Goal: Register for event/course

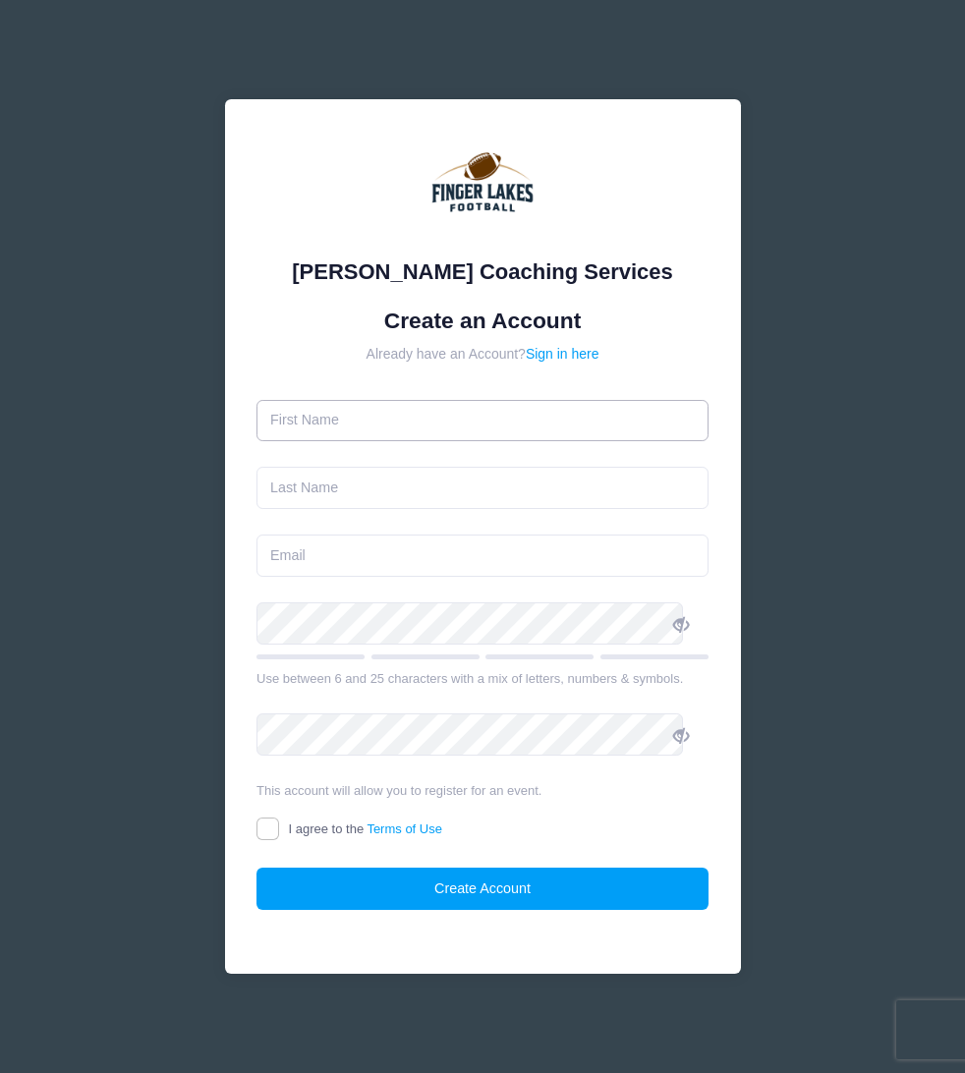
click at [419, 421] on input "text" at bounding box center [482, 421] width 452 height 42
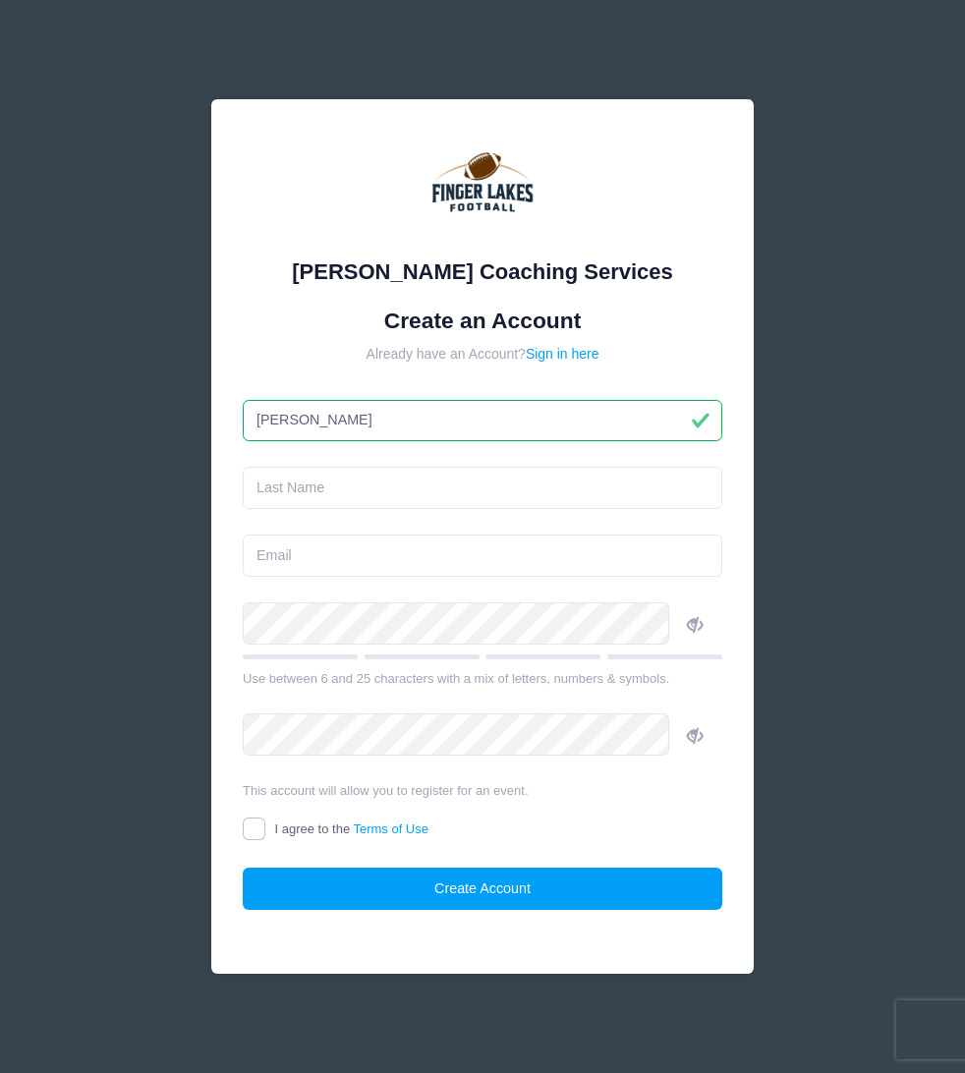
type input "[PERSON_NAME]"
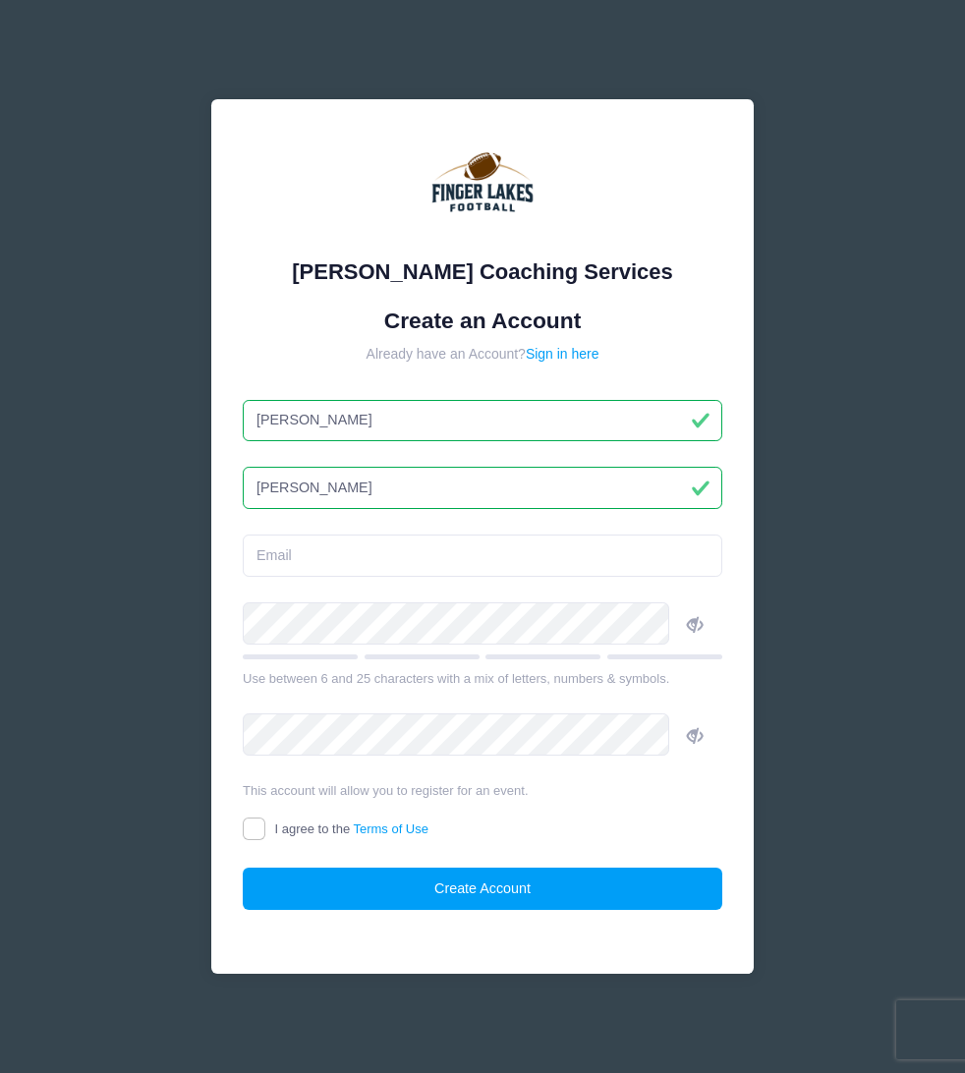
type input "Dillman"
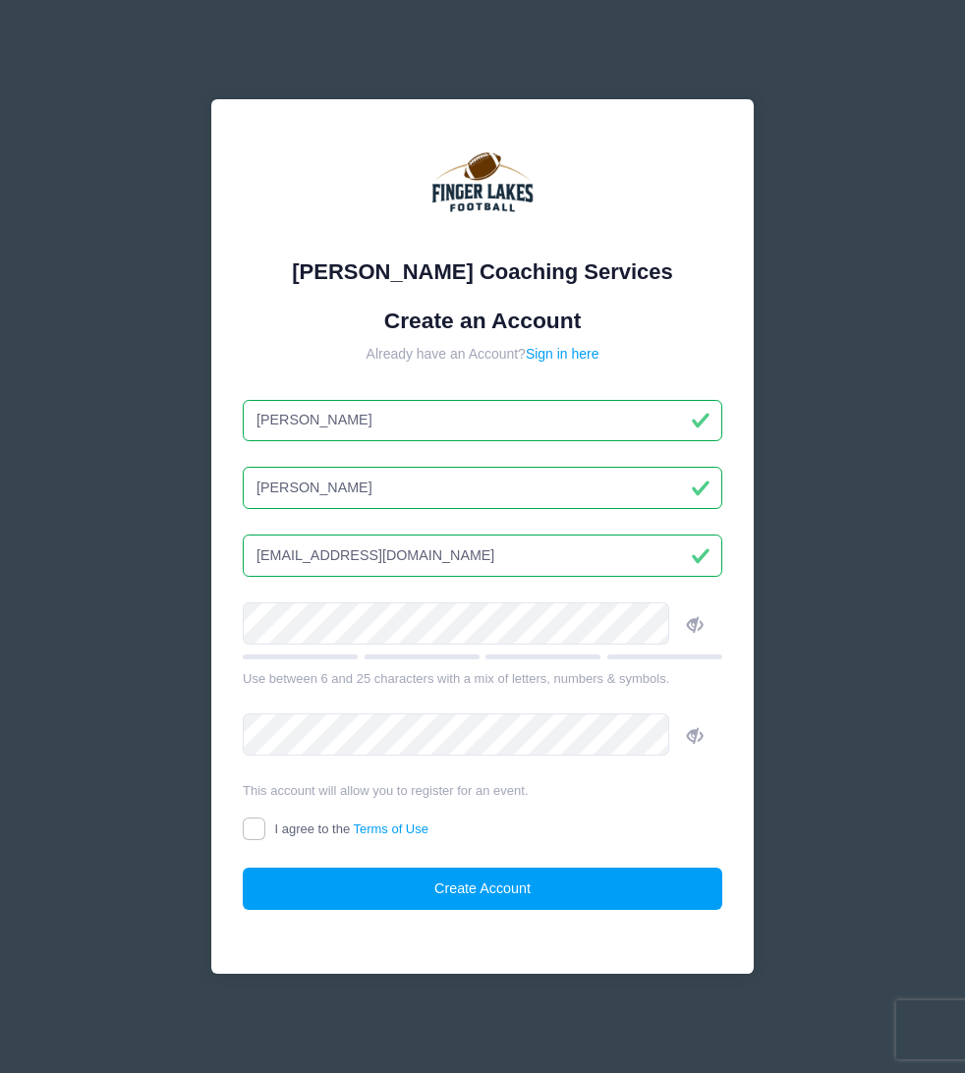
type input "kcdillman@gmai.com"
drag, startPoint x: 345, startPoint y: 271, endPoint x: 661, endPoint y: 272, distance: 316.3
click at [661, 272] on div "[PERSON_NAME] Coaching Services" at bounding box center [482, 271] width 479 height 32
copy div "[PERSON_NAME] Coaching Services"
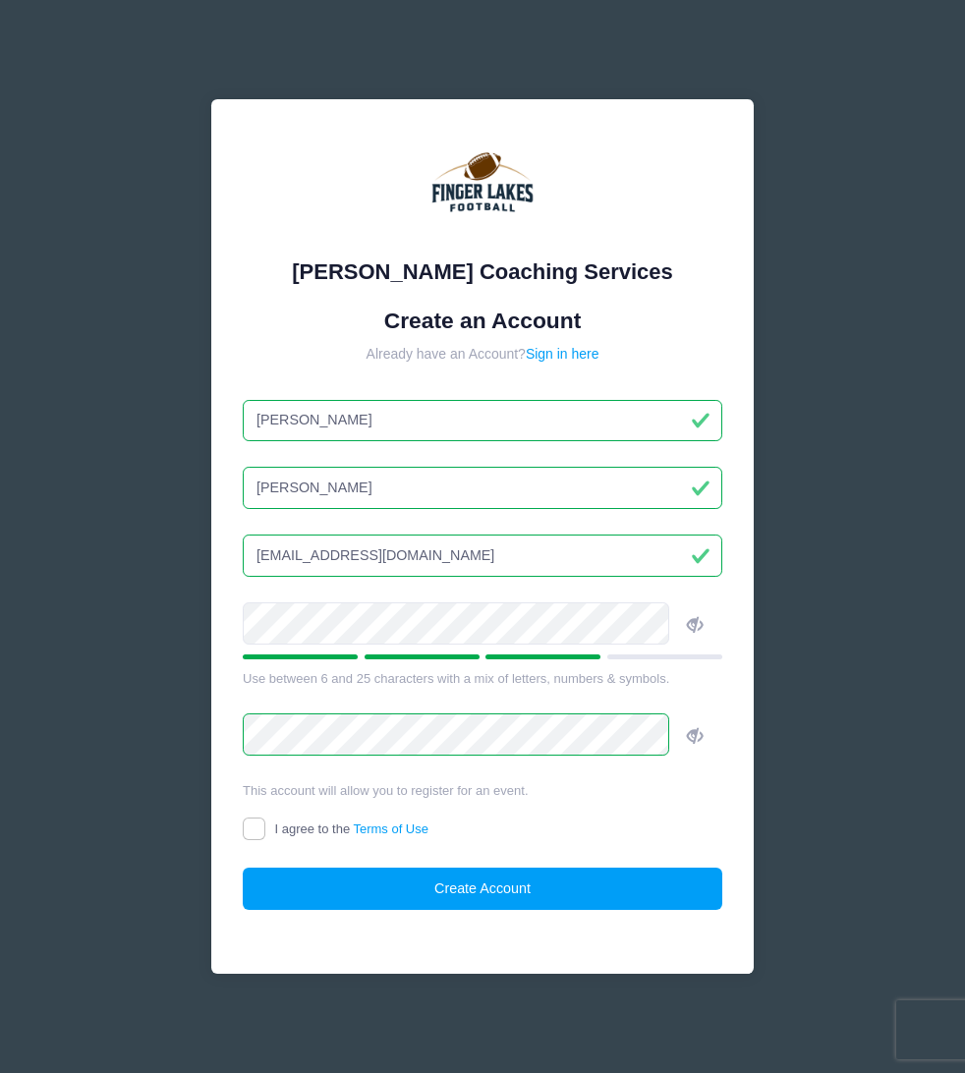
click at [294, 831] on label "I agree to the Terms of Use" at bounding box center [336, 829] width 186 height 21
click at [265, 831] on input "I agree to the Terms of Use" at bounding box center [254, 828] width 23 height 23
checkbox input "true"
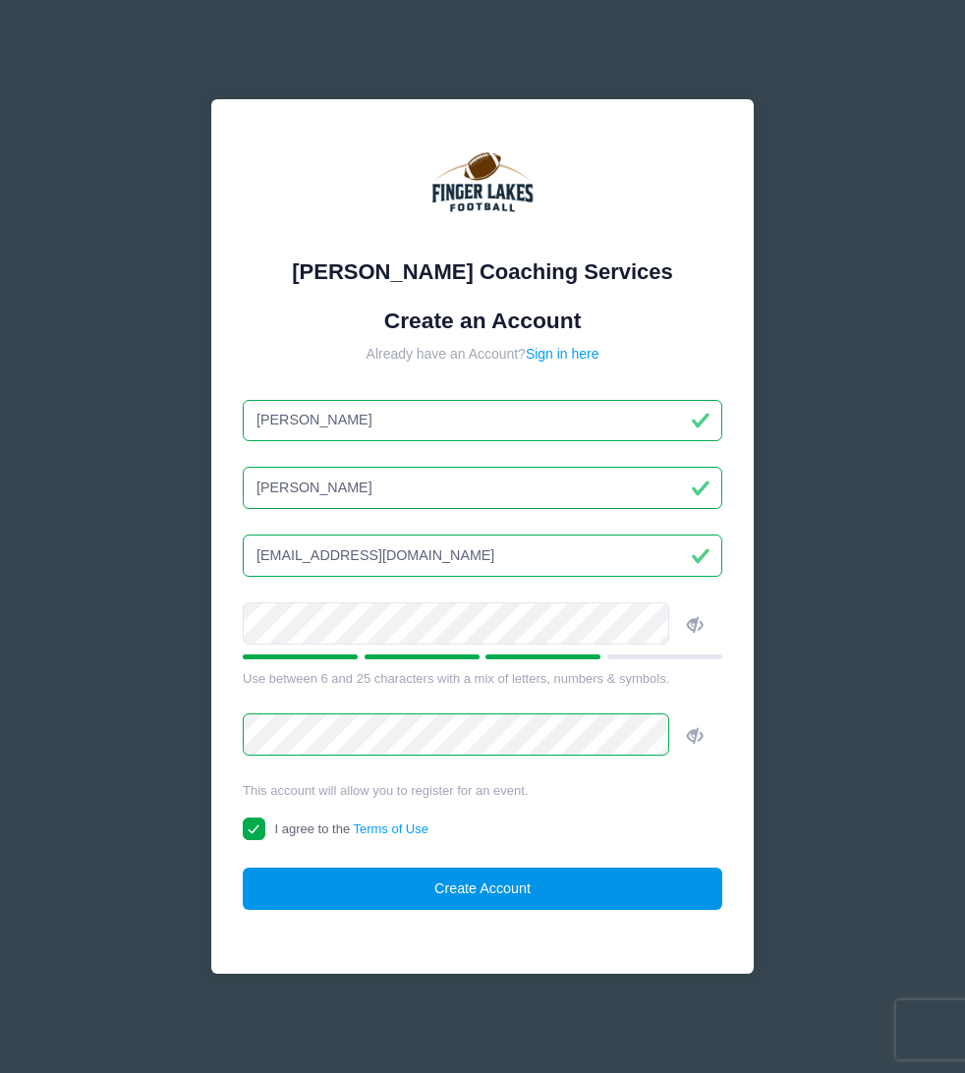
click at [427, 896] on button "Create Account" at bounding box center [482, 888] width 479 height 42
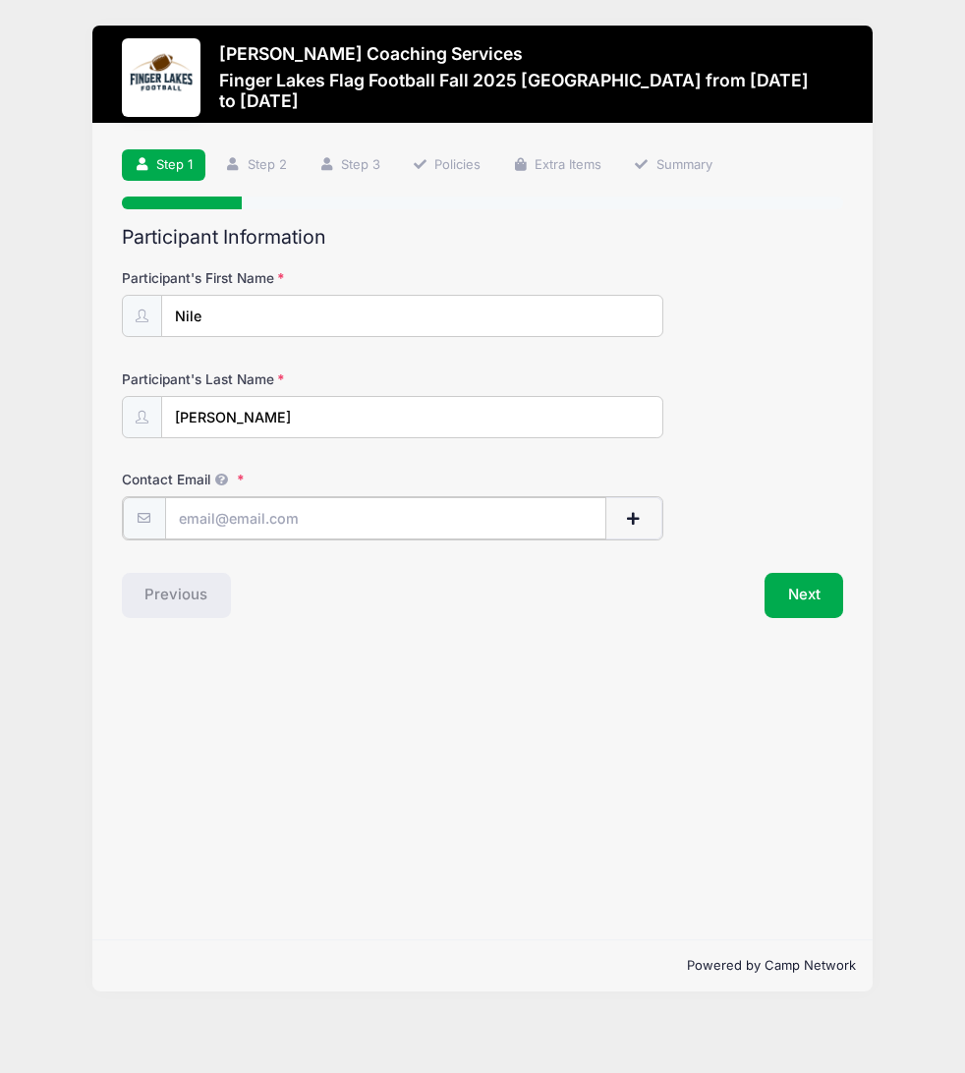
click at [349, 536] on input "Contact Email" at bounding box center [385, 518] width 441 height 42
type input "[EMAIL_ADDRESS][DOMAIN_NAME]"
click at [826, 611] on button "Next" at bounding box center [804, 593] width 80 height 45
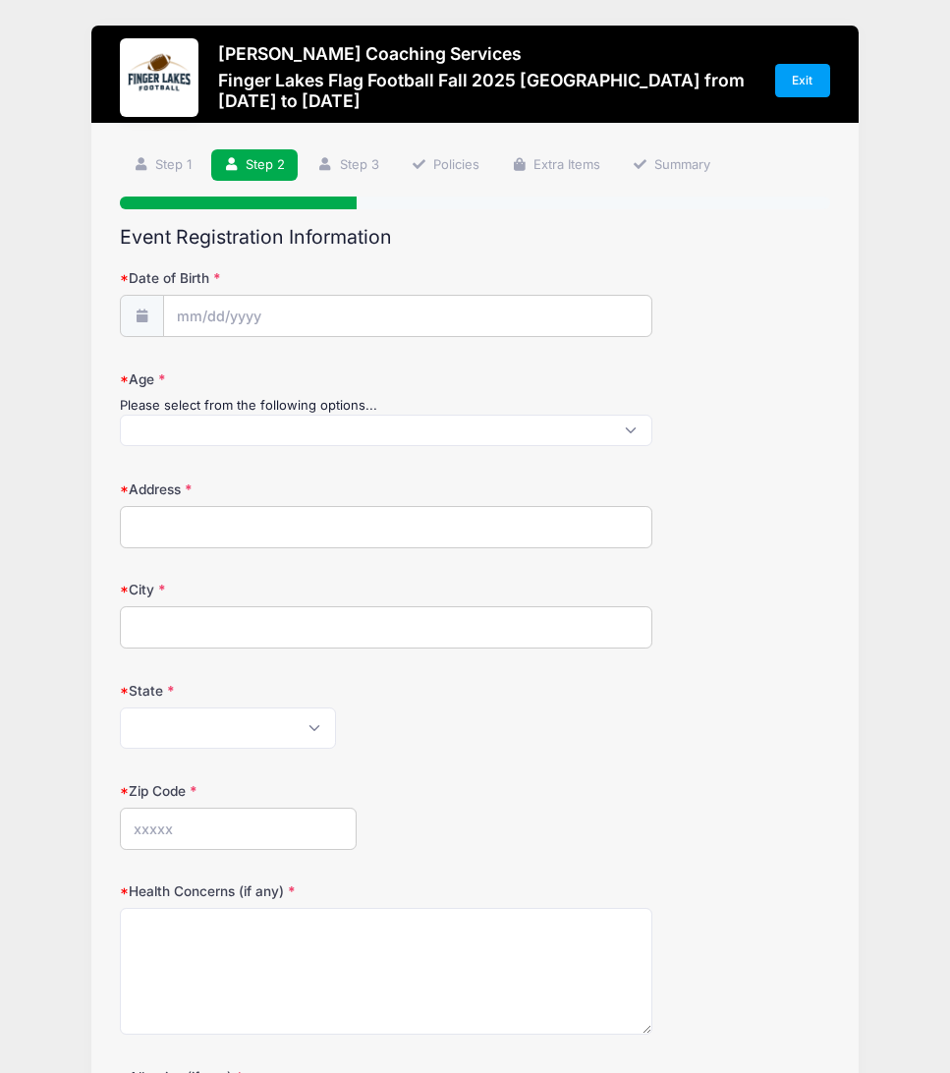
click at [136, 321] on icon at bounding box center [142, 315] width 16 height 13
click at [148, 316] on icon at bounding box center [142, 315] width 16 height 13
click at [223, 314] on input "Date of Birth" at bounding box center [407, 317] width 487 height 42
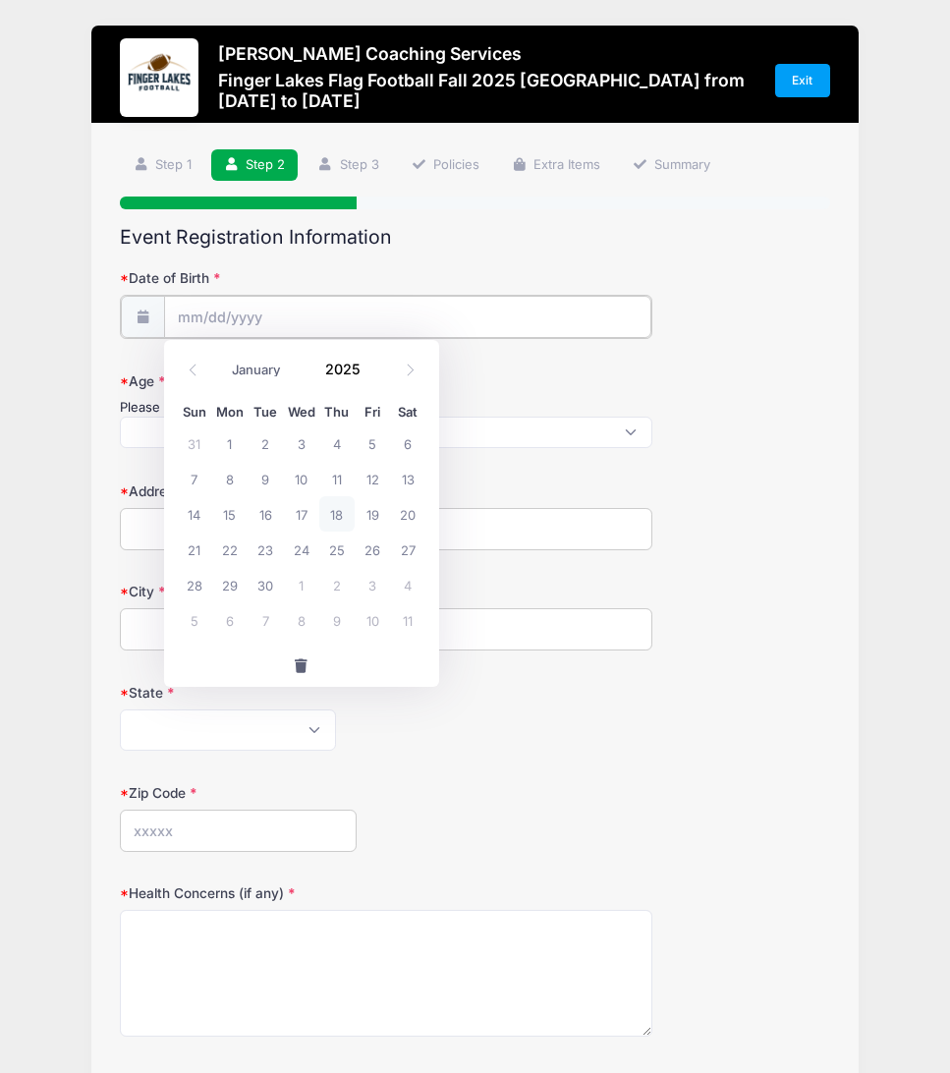
click at [222, 317] on input "Date of Birth" at bounding box center [407, 317] width 487 height 42
click at [336, 361] on input "2025" at bounding box center [348, 368] width 64 height 29
click at [374, 362] on span at bounding box center [373, 361] width 14 height 15
click at [373, 377] on span at bounding box center [373, 375] width 14 height 15
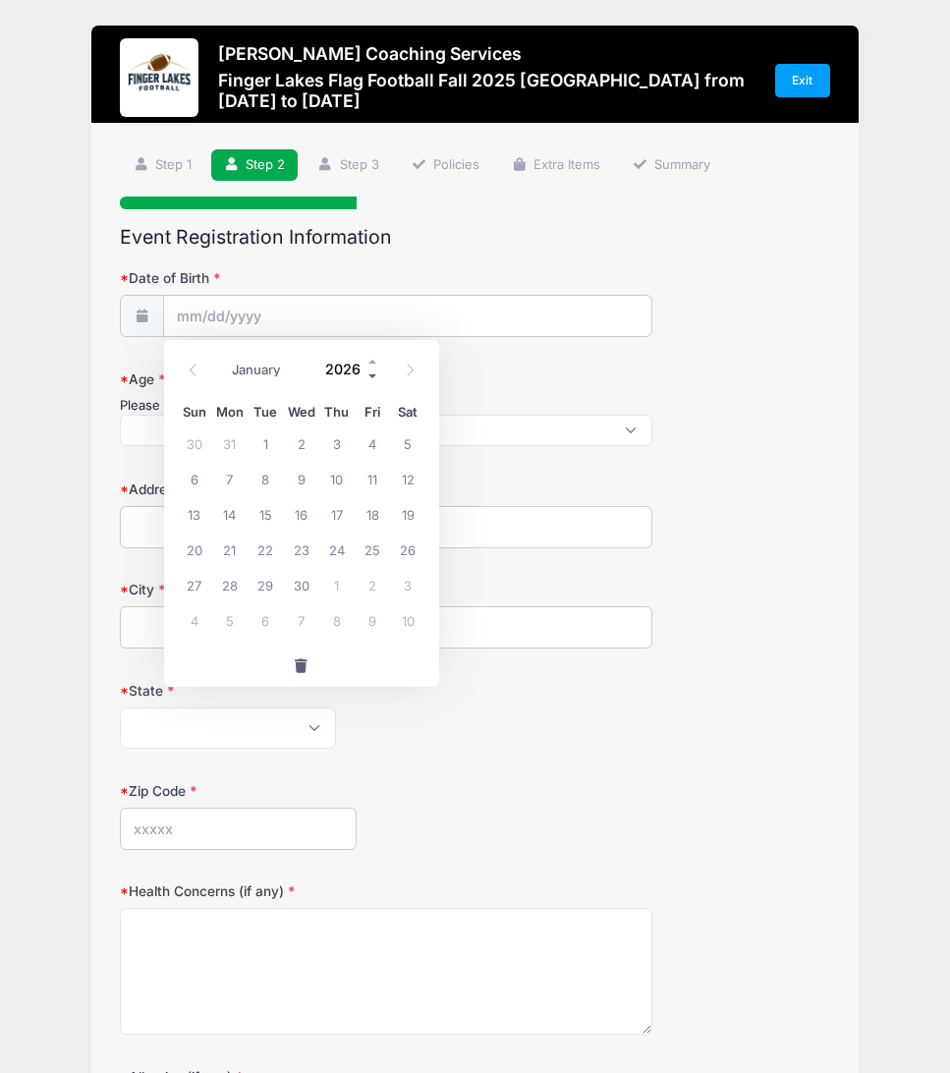
click at [373, 377] on span at bounding box center [373, 375] width 14 height 15
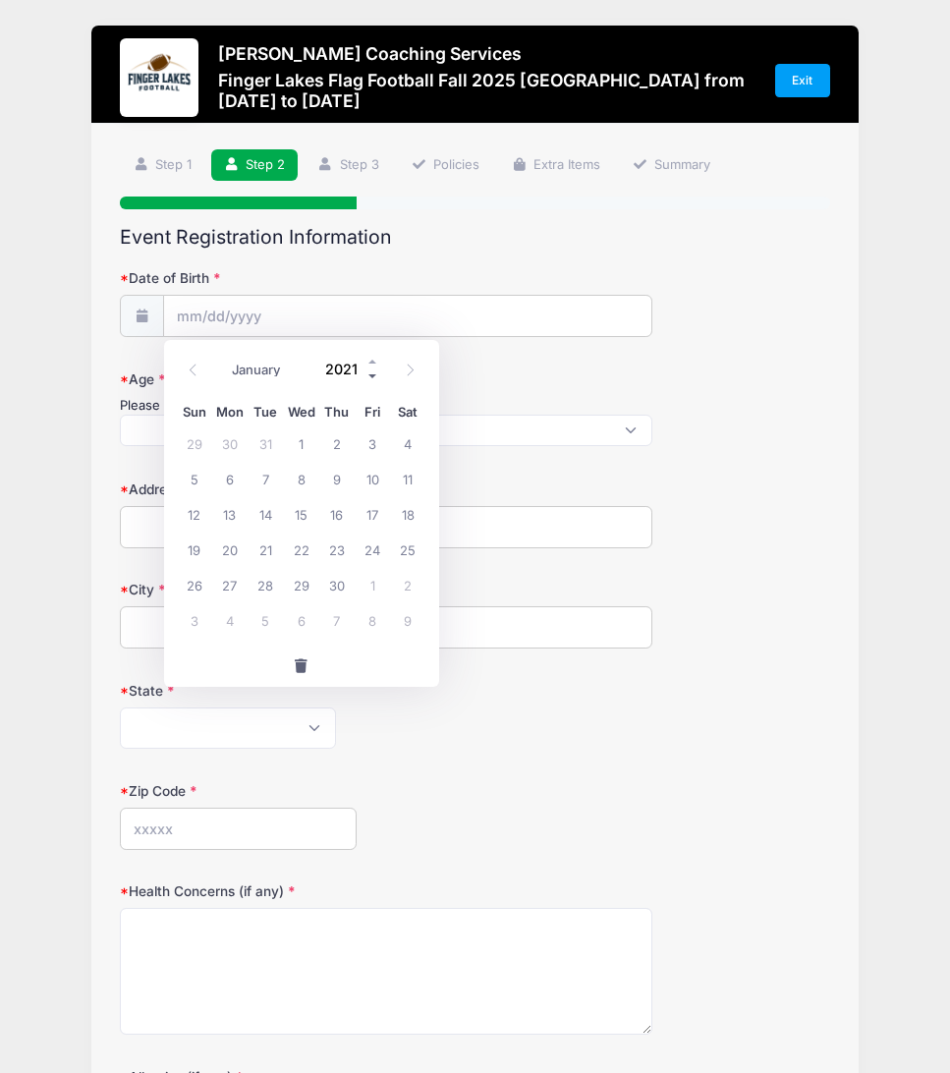
click at [373, 377] on span at bounding box center [373, 375] width 14 height 15
click at [373, 376] on span at bounding box center [373, 375] width 14 height 15
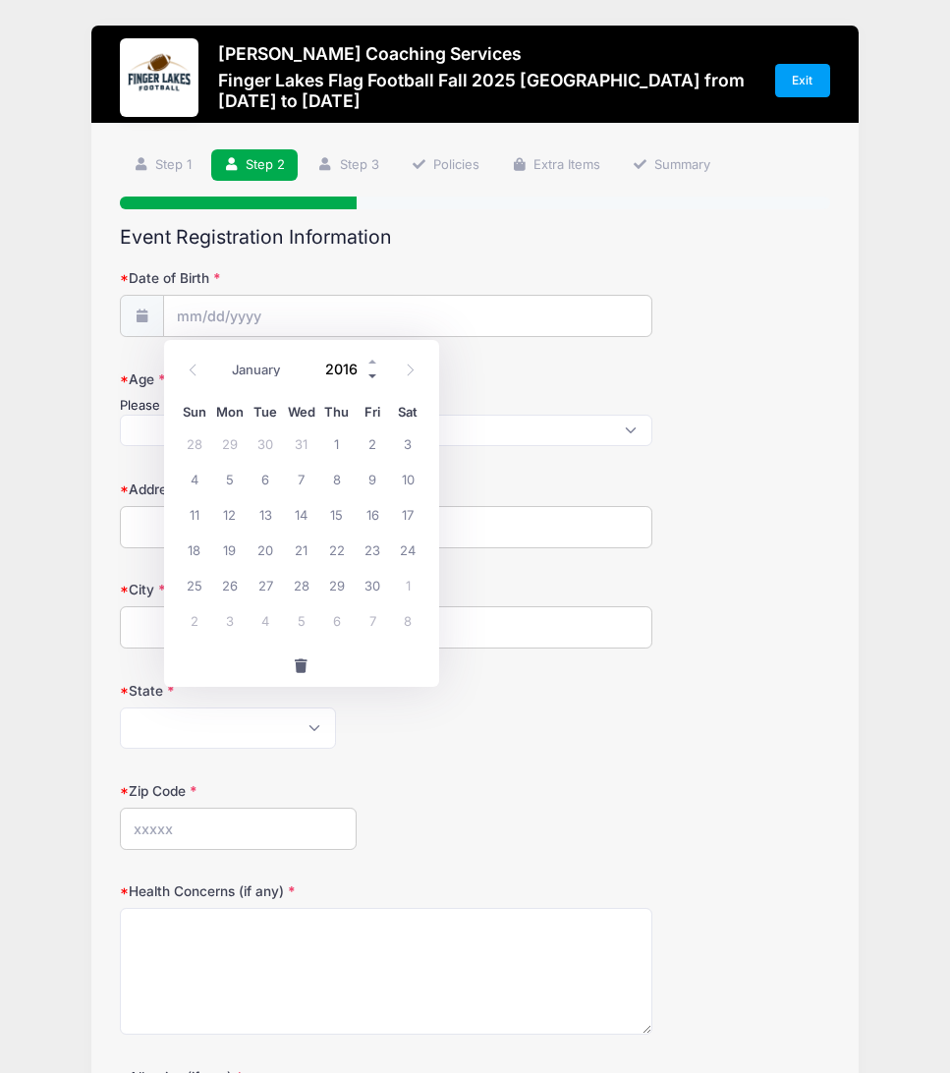
click at [373, 376] on span at bounding box center [373, 375] width 14 height 15
type input "2014"
click at [182, 372] on span at bounding box center [193, 369] width 32 height 33
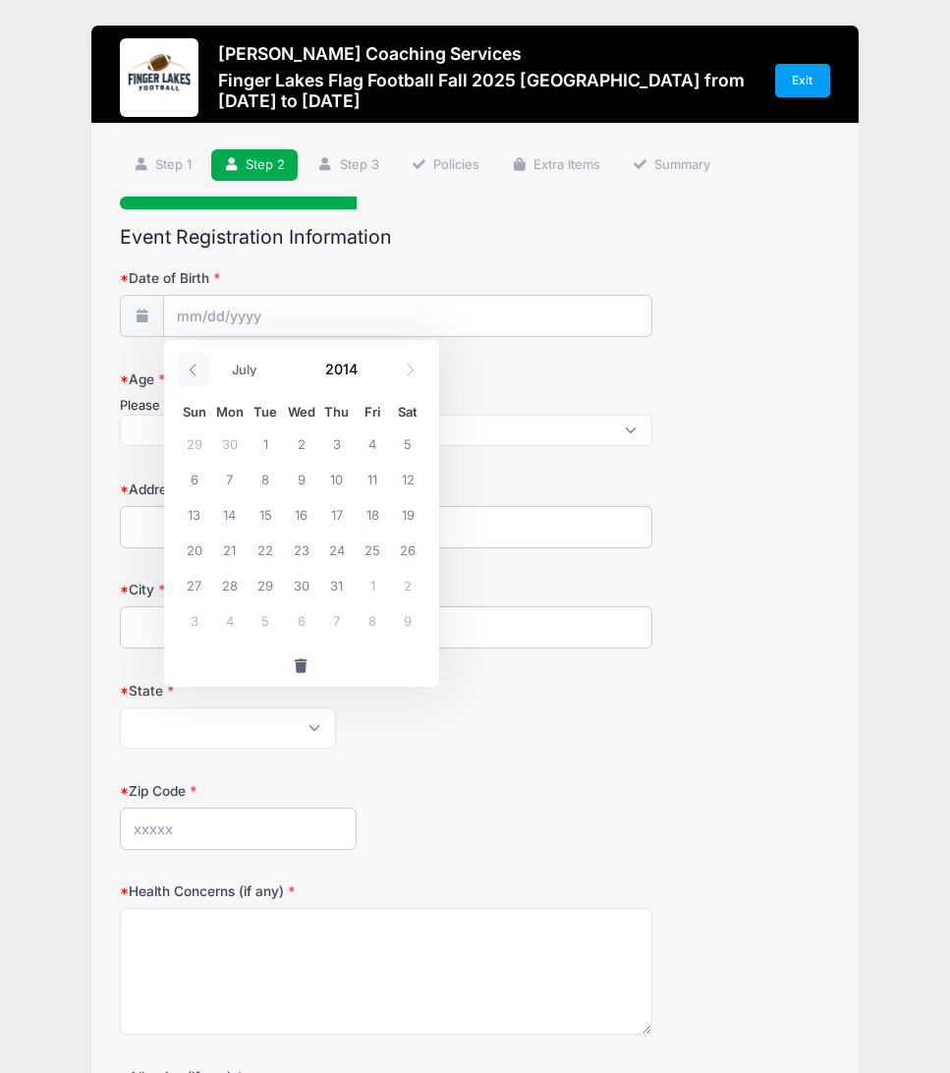
click at [182, 372] on span at bounding box center [193, 369] width 32 height 33
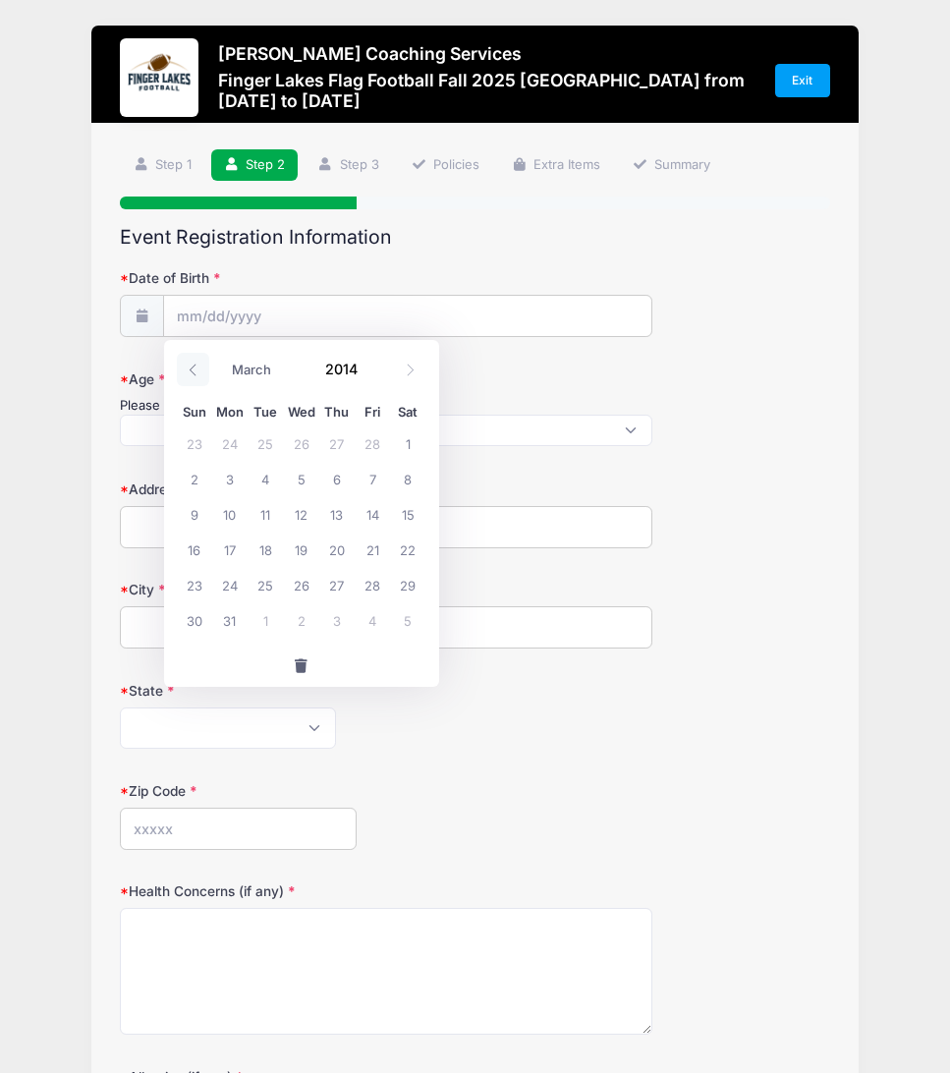
select select "1"
click at [216, 547] on span "17" at bounding box center [229, 548] width 35 height 35
type input "[DATE]"
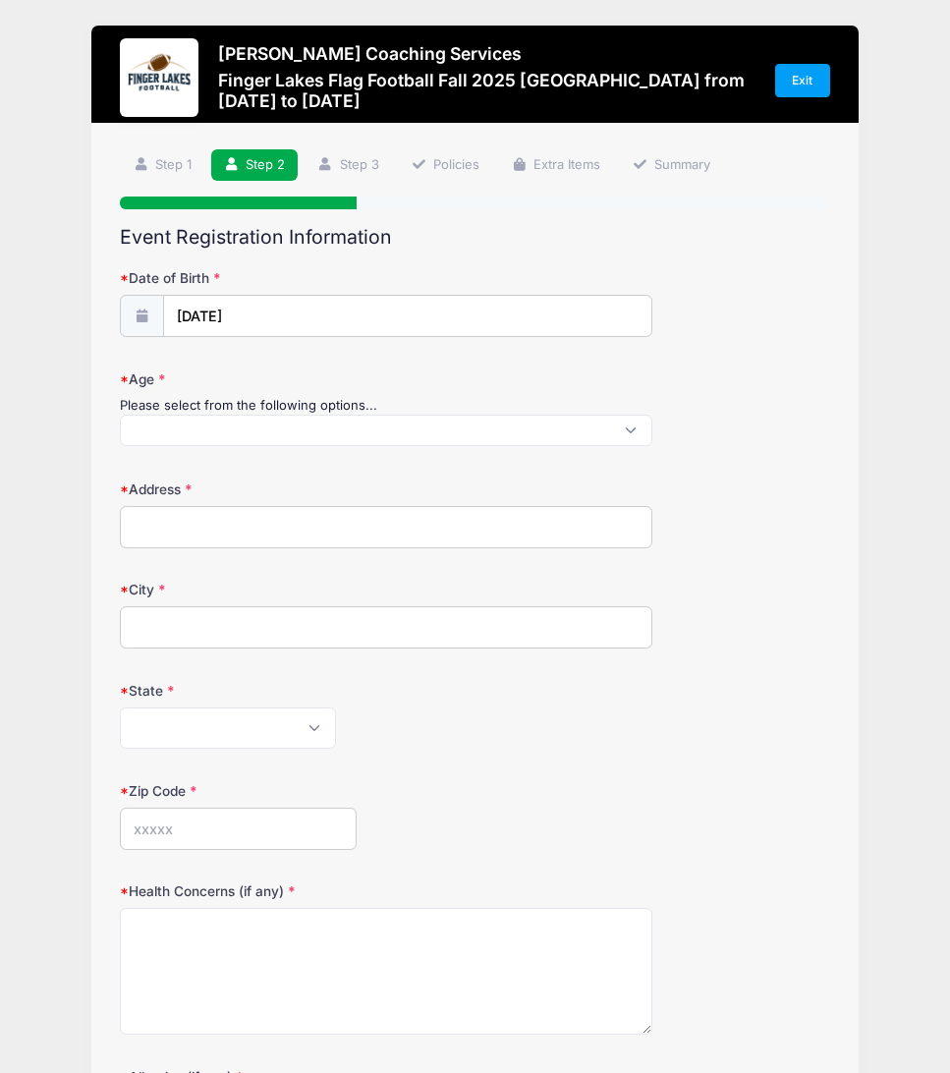
scroll to position [1, 0]
click at [186, 433] on span at bounding box center [386, 430] width 532 height 31
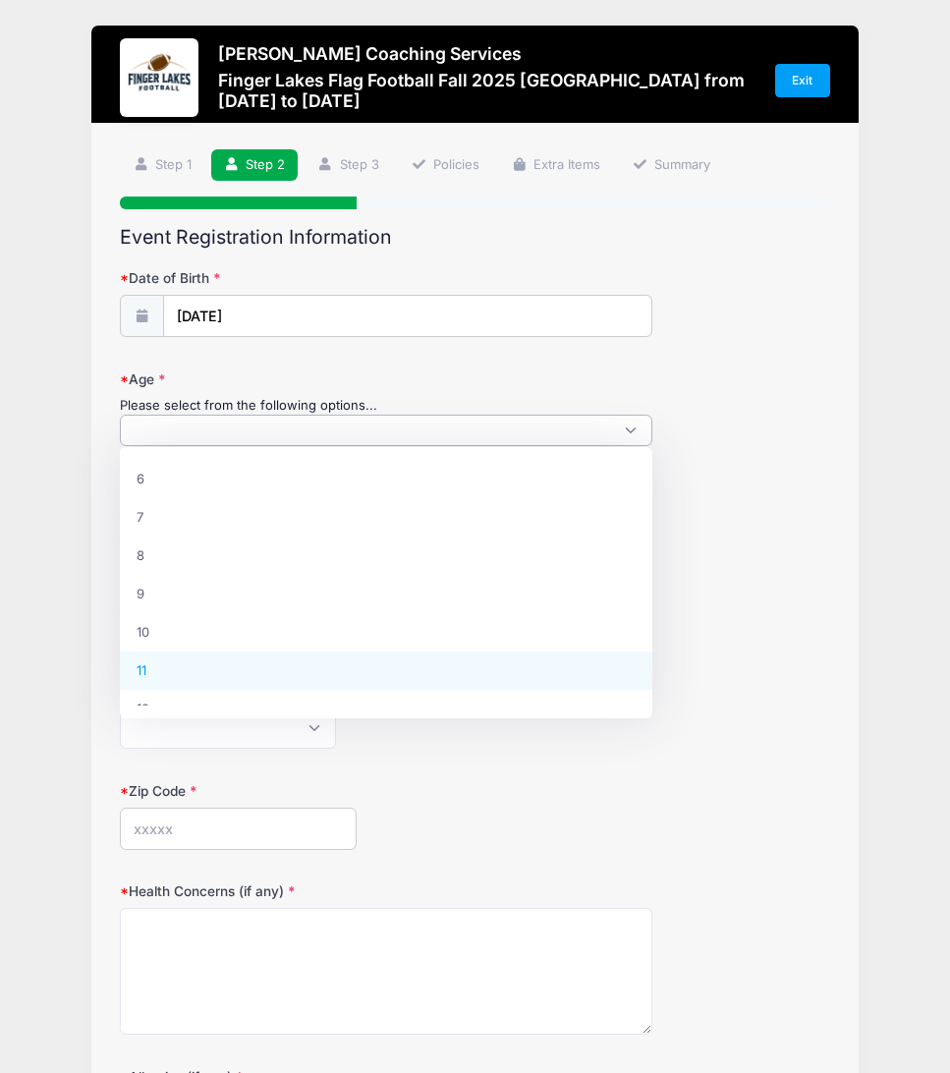
select select "11"
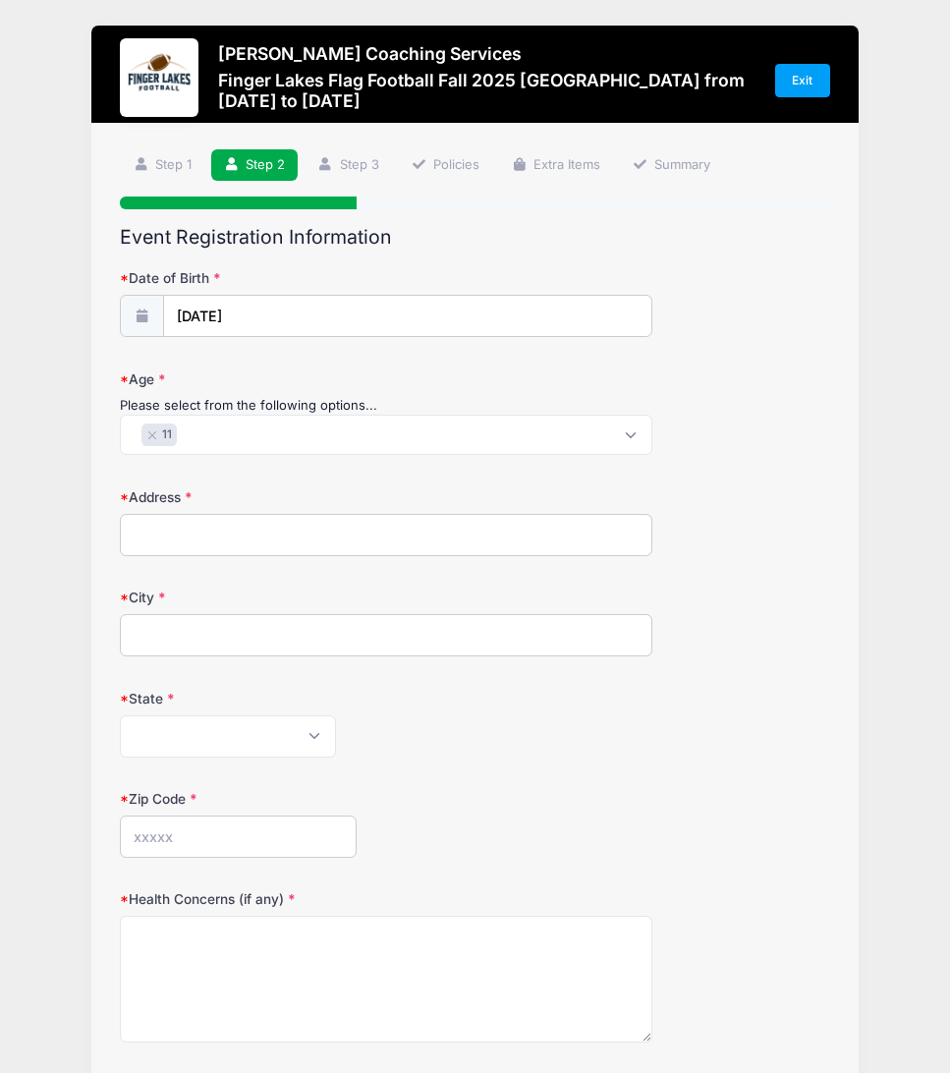
click at [196, 562] on form "Date of Birth [DATE] Age Please select from the following options... 6 7 8 9 10…" at bounding box center [474, 747] width 709 height 959
click at [195, 527] on input "Address" at bounding box center [386, 535] width 532 height 42
type input "[STREET_ADDRESS]"
type input "[GEOGRAPHIC_DATA]"
select select "NY"
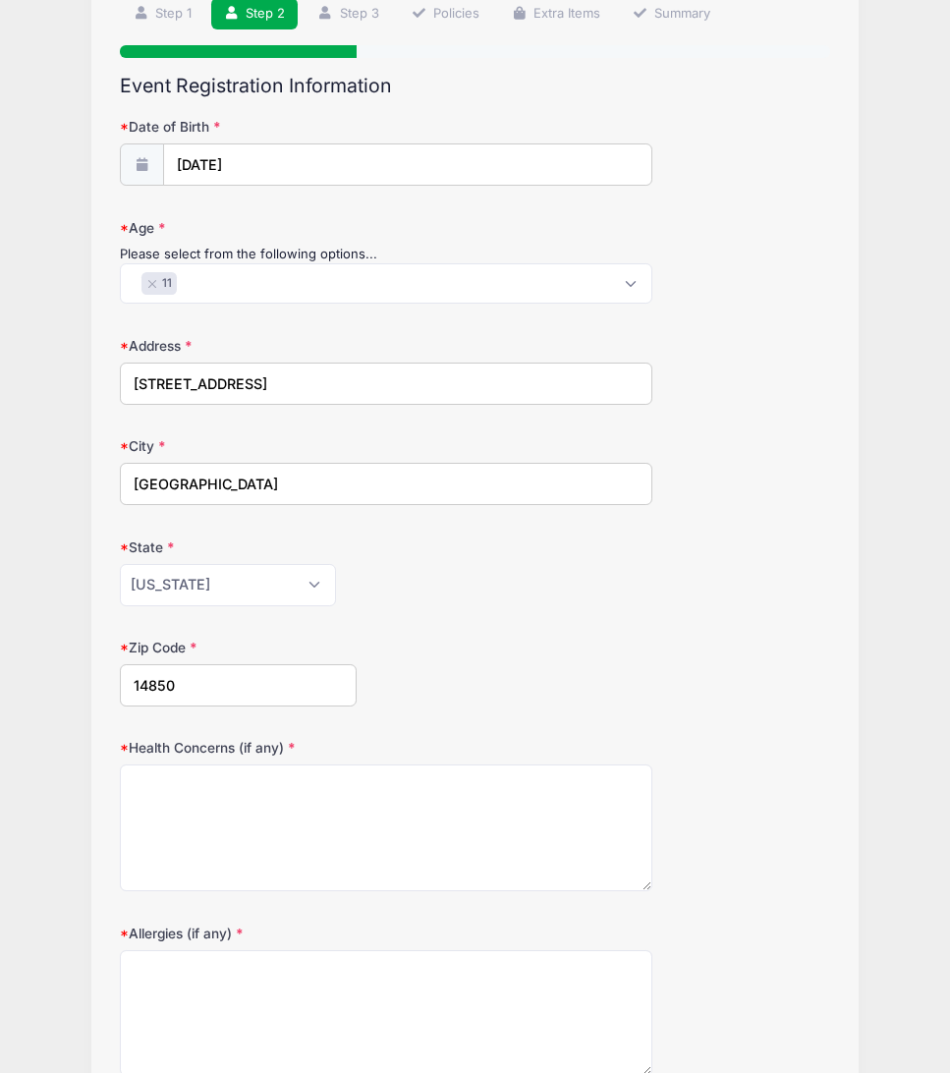
scroll to position [335, 0]
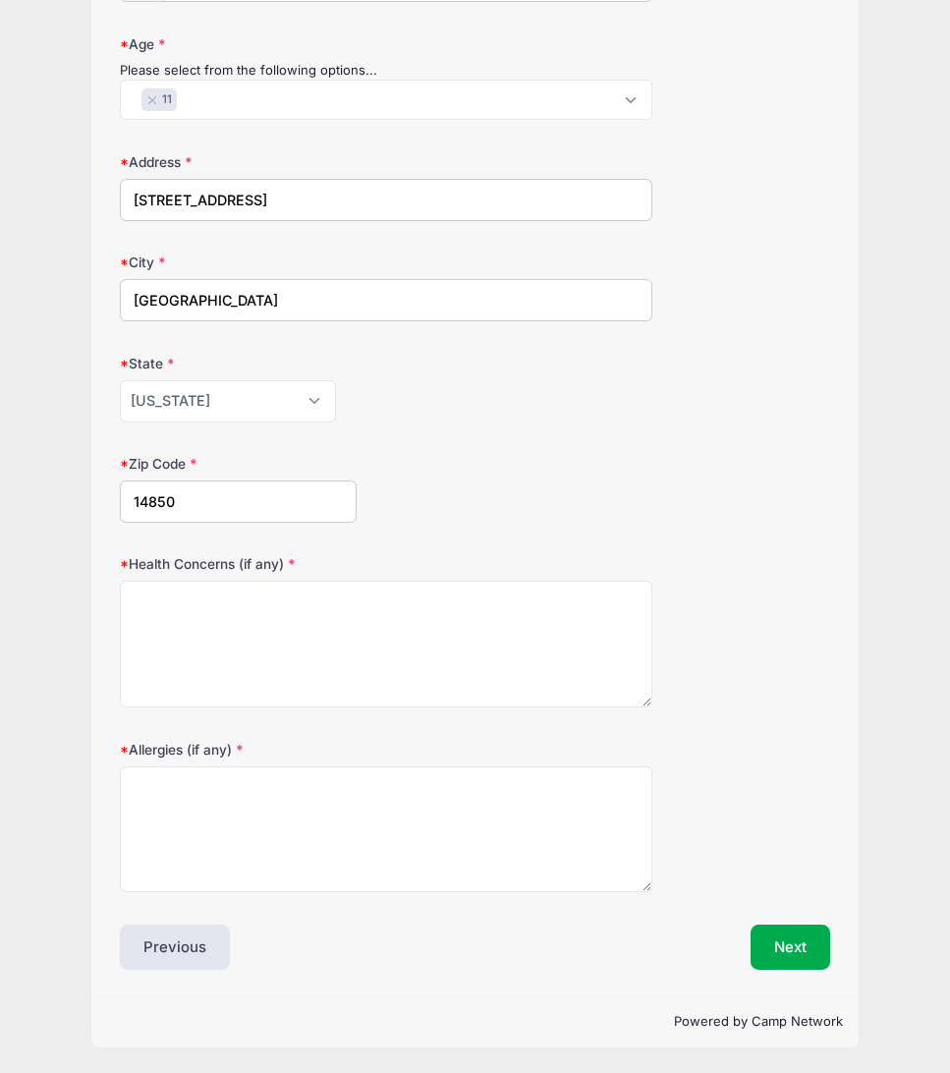
type input "14850"
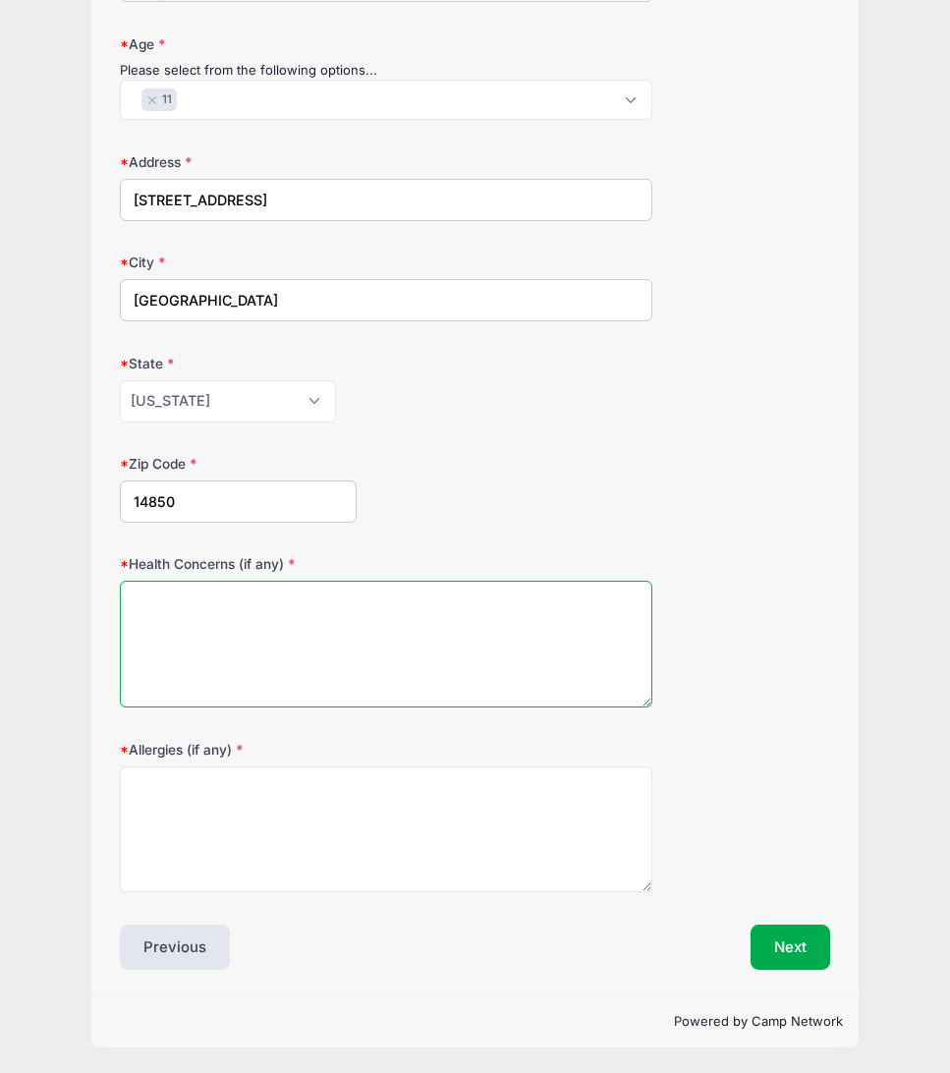
click at [371, 638] on textarea "Health Concerns (if any)" at bounding box center [386, 644] width 532 height 127
type textarea "N/A"
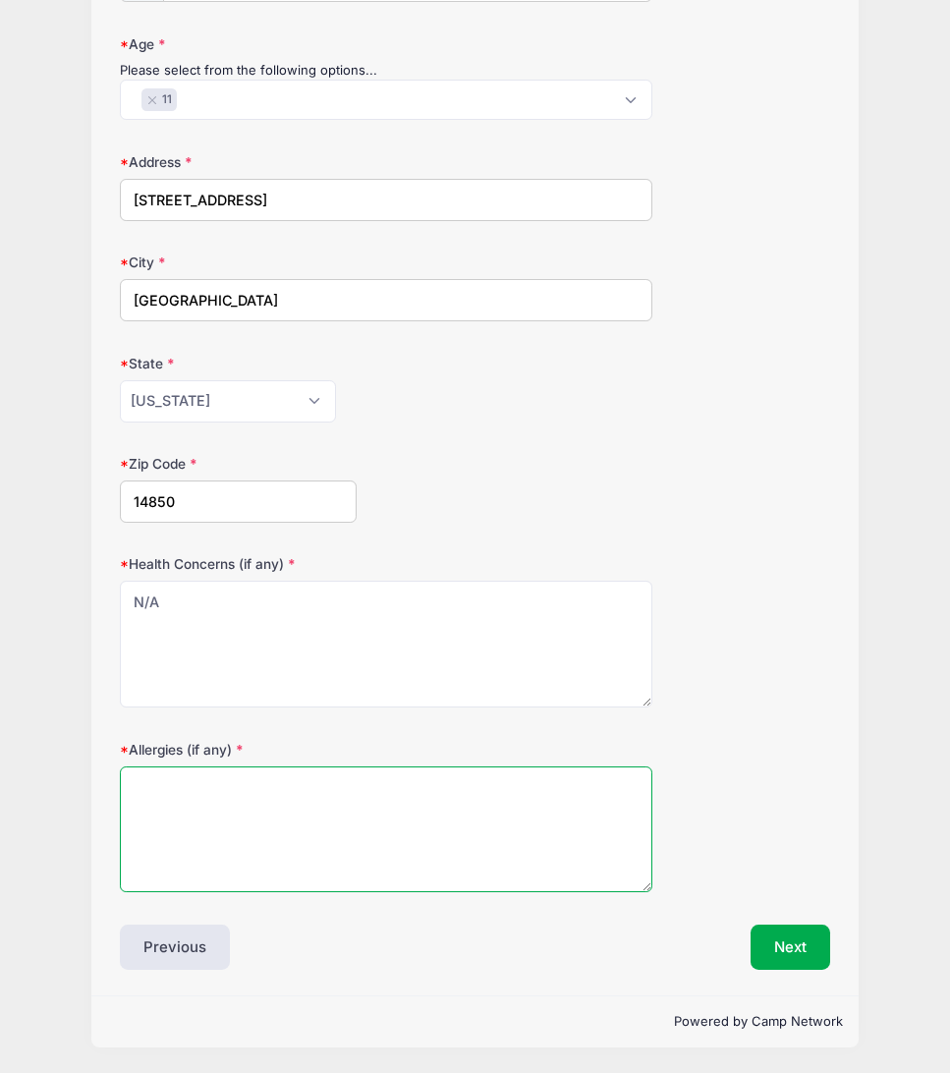
type textarea "M"
type textarea "N/A"
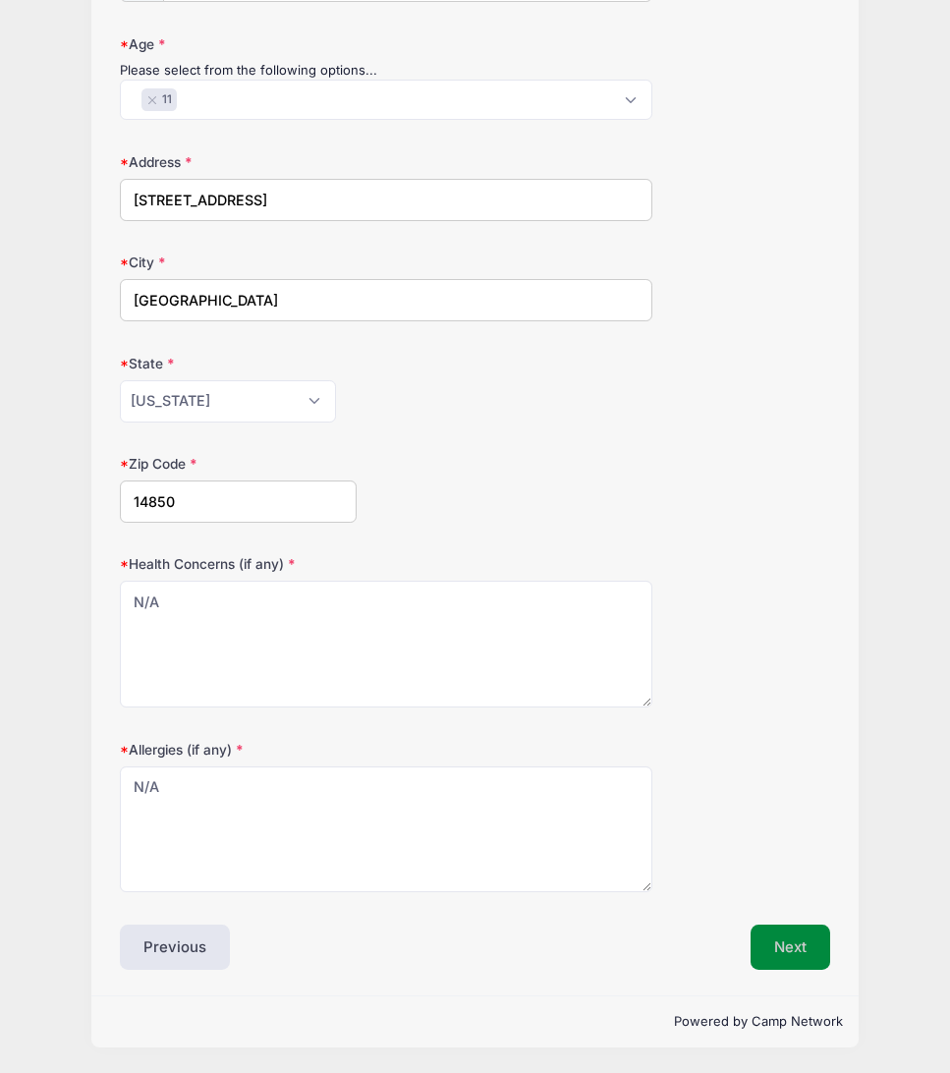
click at [798, 936] on button "Next" at bounding box center [791, 946] width 80 height 45
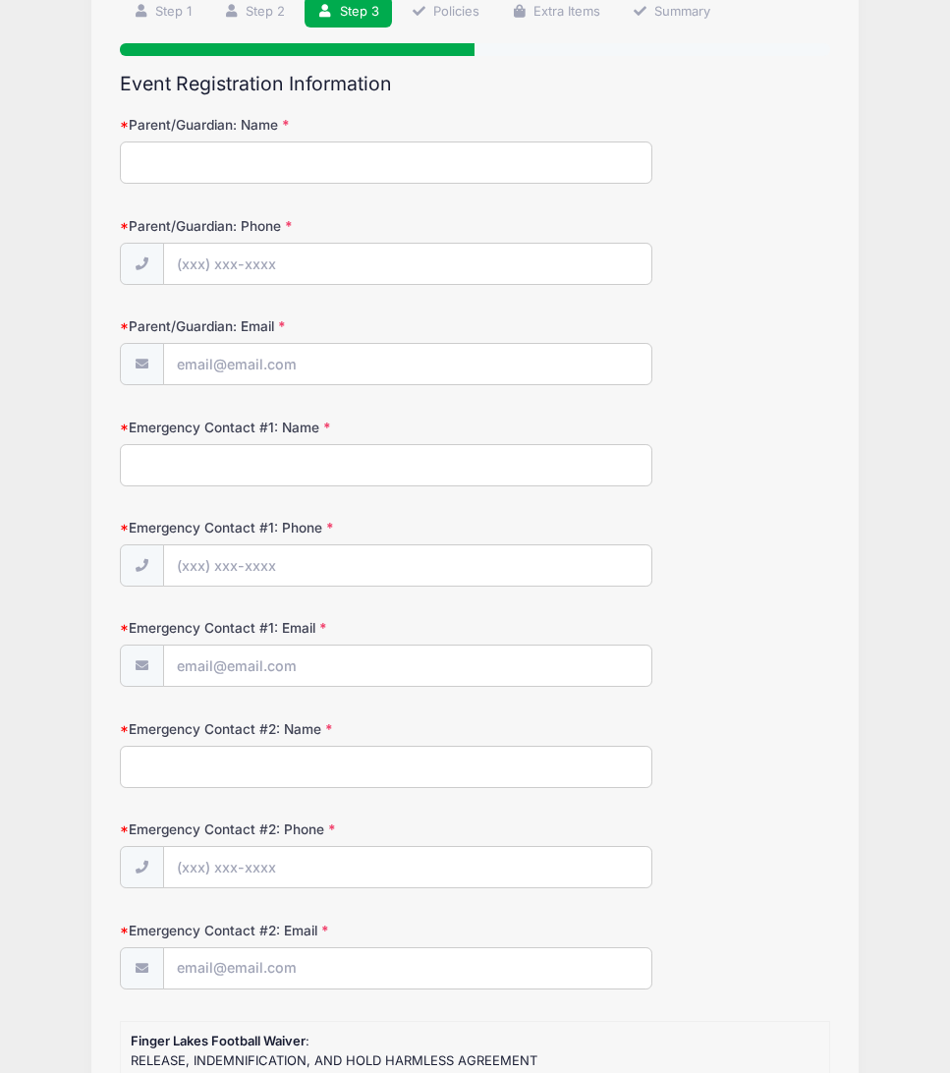
scroll to position [0, 0]
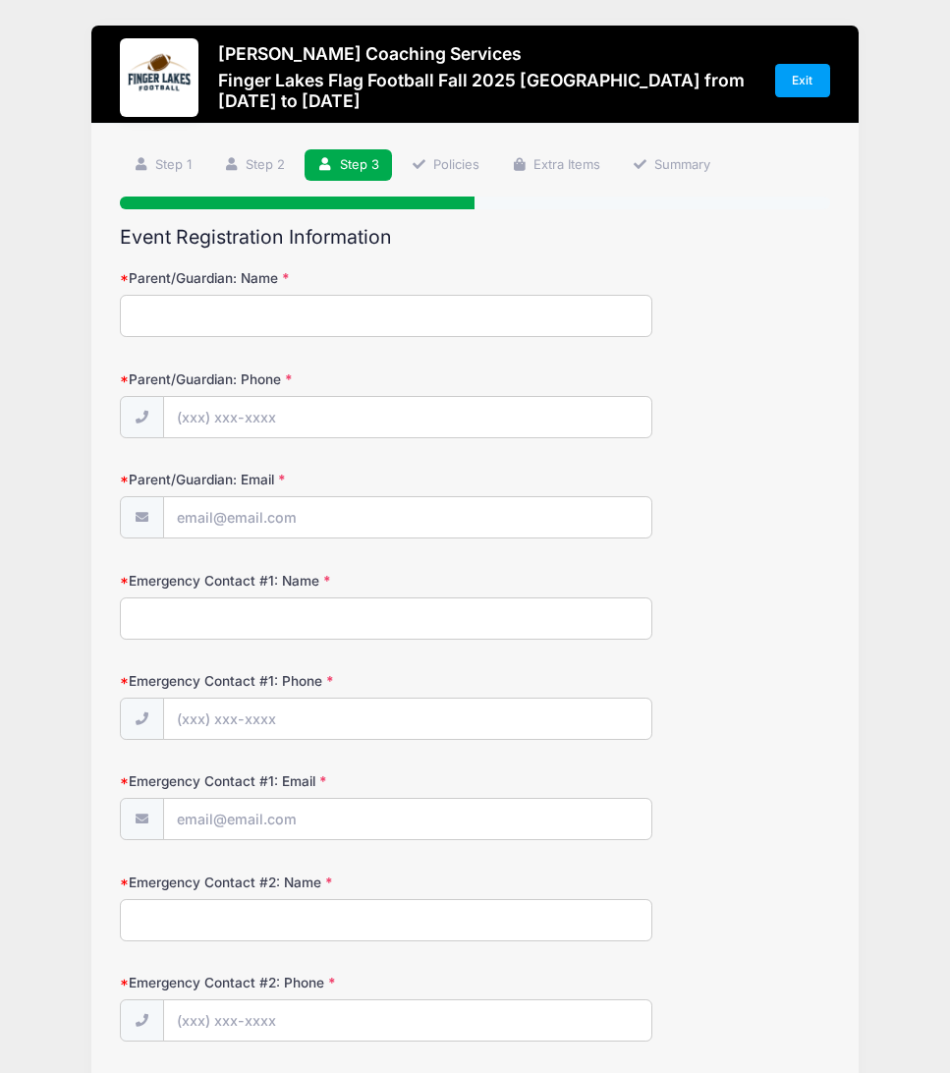
click at [286, 329] on input "Parent/Guardian: Name" at bounding box center [386, 316] width 532 height 42
type input "[PERSON_NAME]"
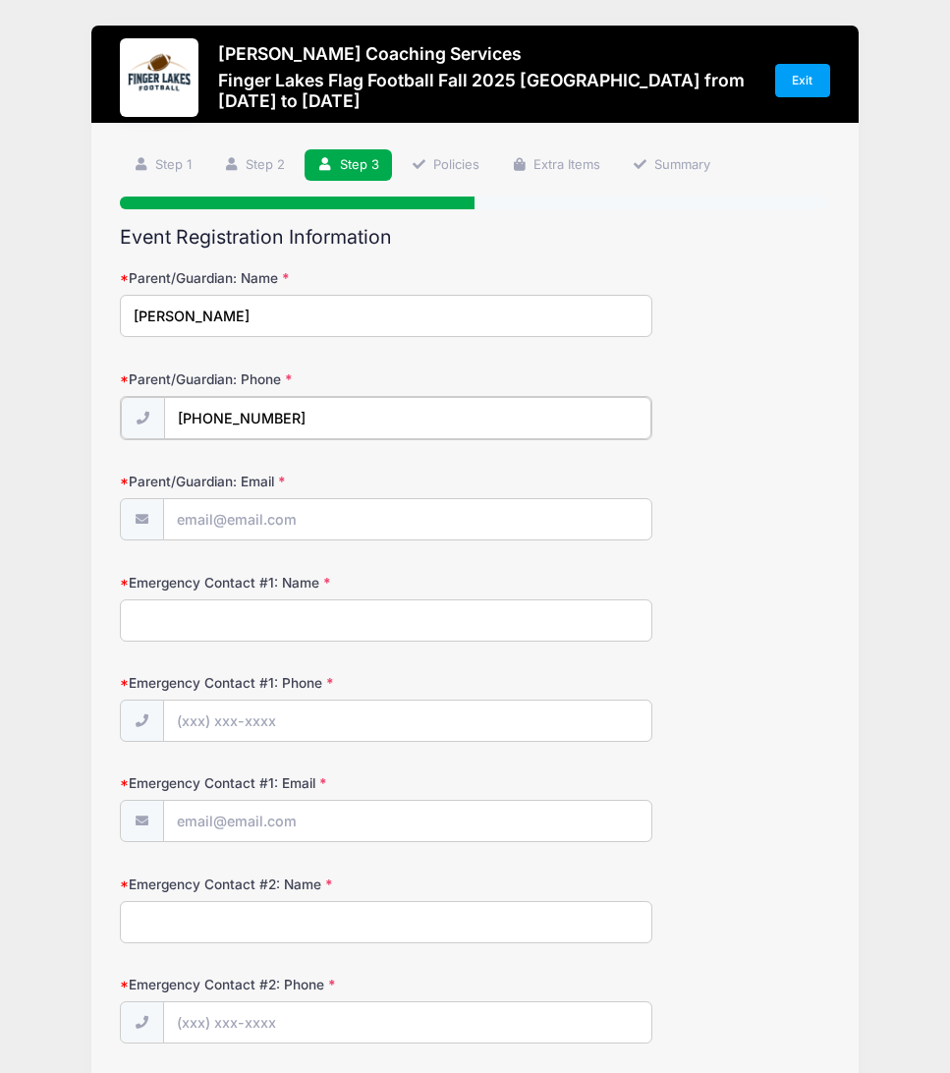
type input "[PHONE_NUMBER]"
type input "[EMAIL_ADDRESS][DOMAIN_NAME]"
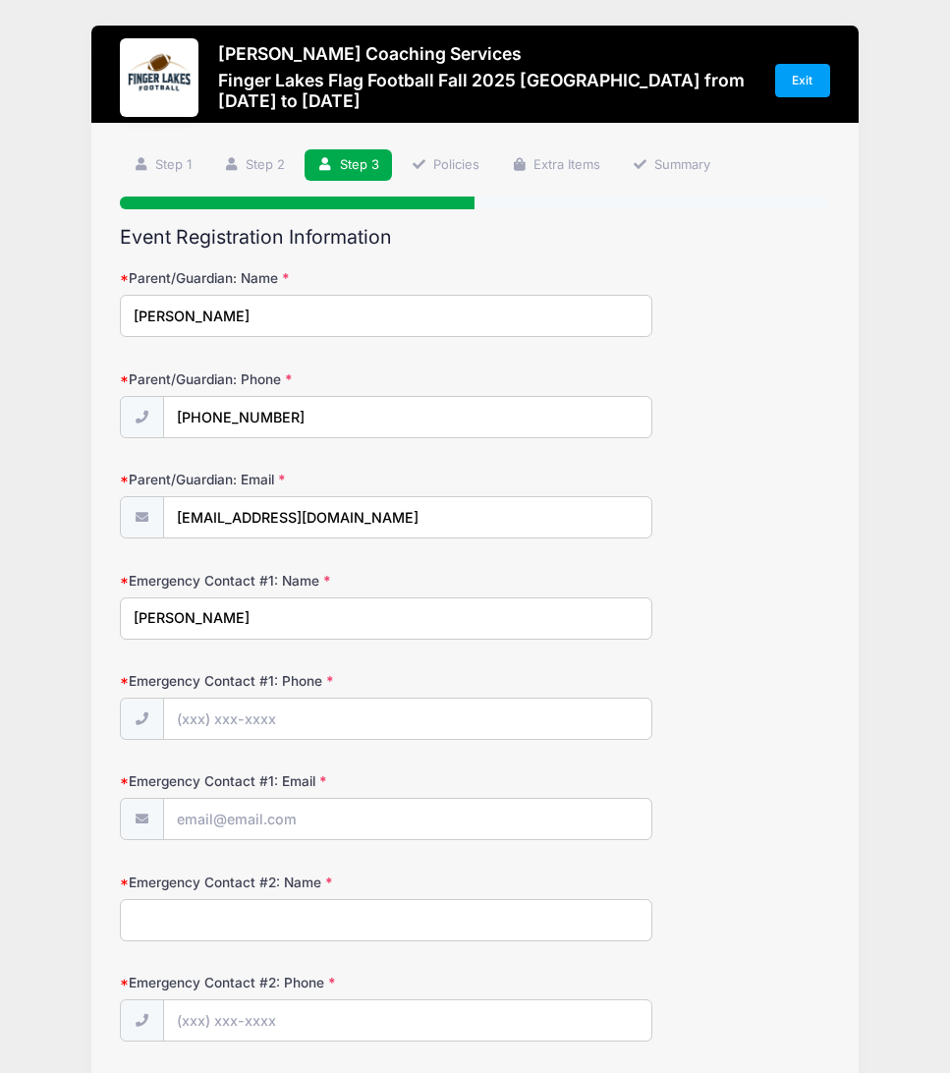
type input "[PERSON_NAME]"
type input "[PHONE_NUMBER]"
type input "[EMAIL_ADDRESS][DOMAIN_NAME]"
type input "[PERSON_NAME]"
type input "[PHONE_NUMBER]"
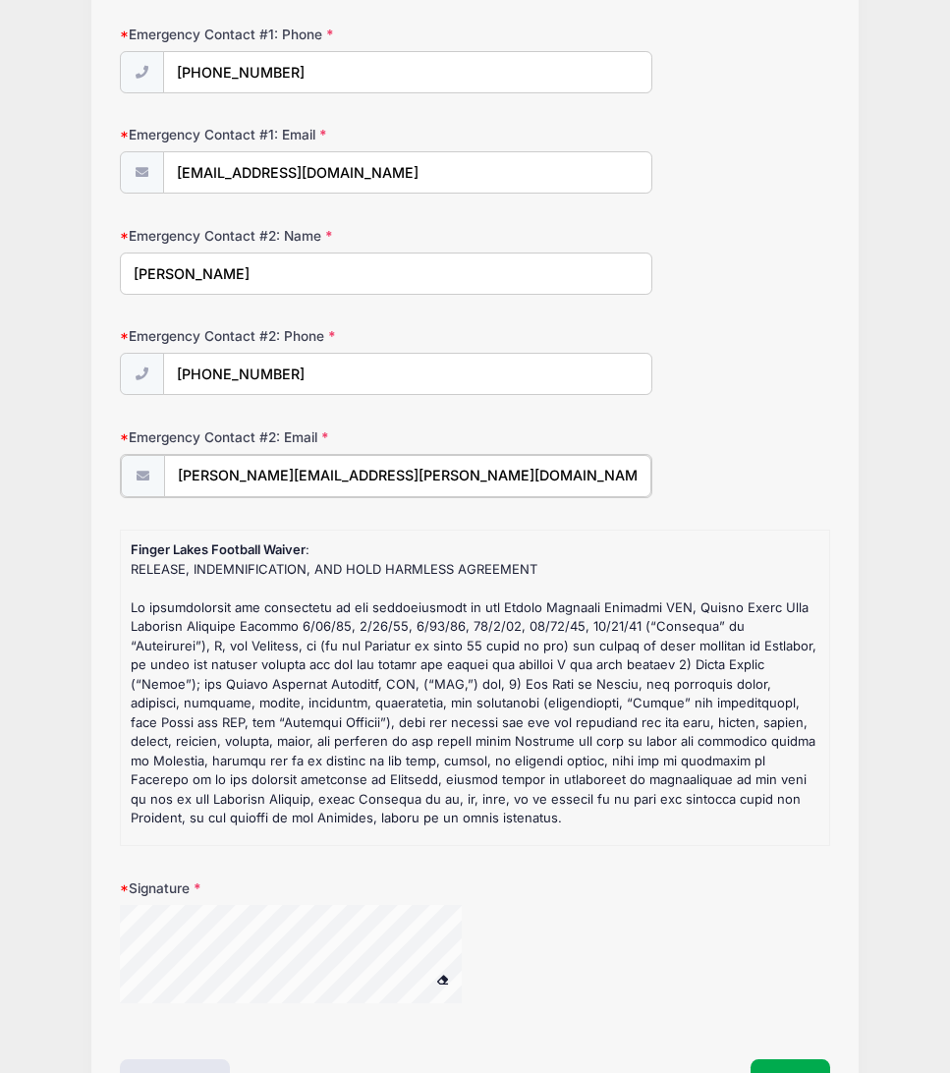
scroll to position [781, 0]
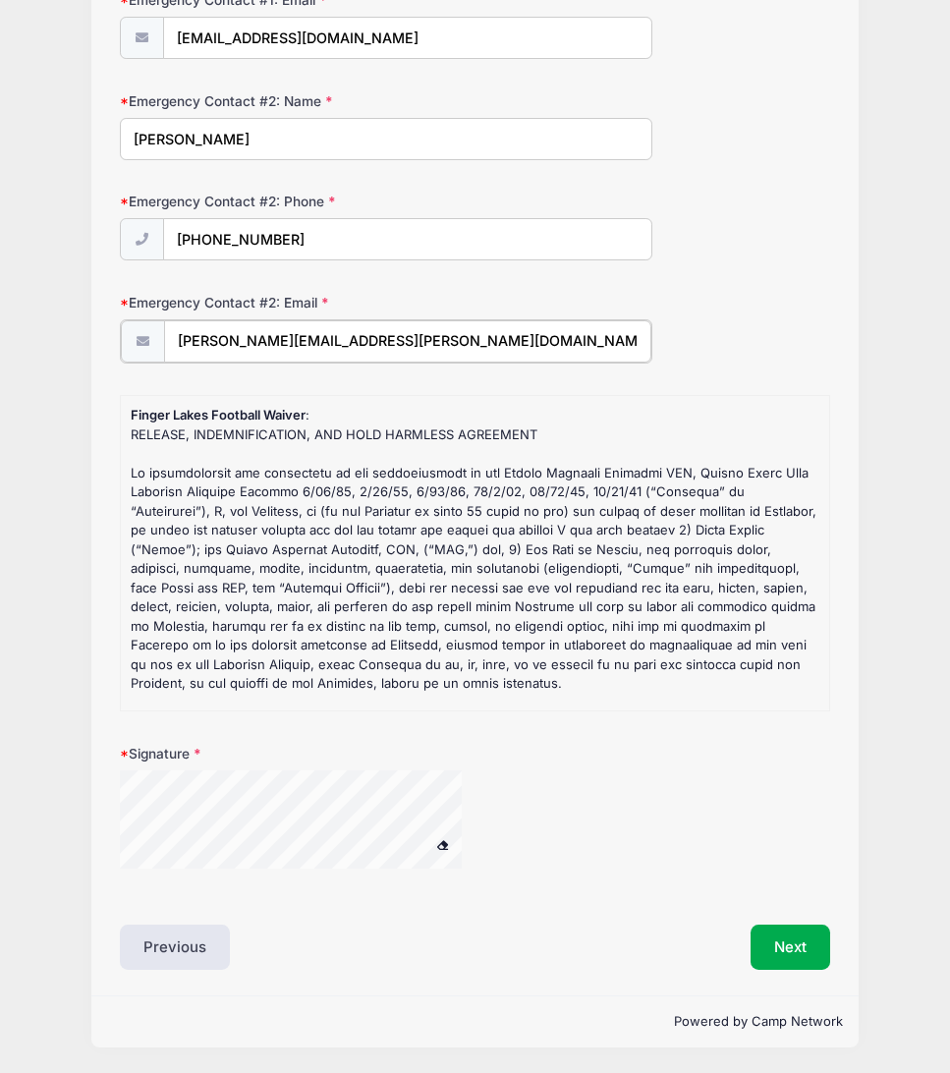
click at [279, 908] on div "Event Registration Information Parent/Guardian: Name [PERSON_NAME] Parent/Guard…" at bounding box center [474, 208] width 709 height 1526
click at [563, 855] on div at bounding box center [386, 831] width 532 height 123
type input "[PERSON_NAME][EMAIL_ADDRESS][PERSON_NAME][DOMAIN_NAME]"
click at [795, 953] on button "Next" at bounding box center [791, 946] width 80 height 45
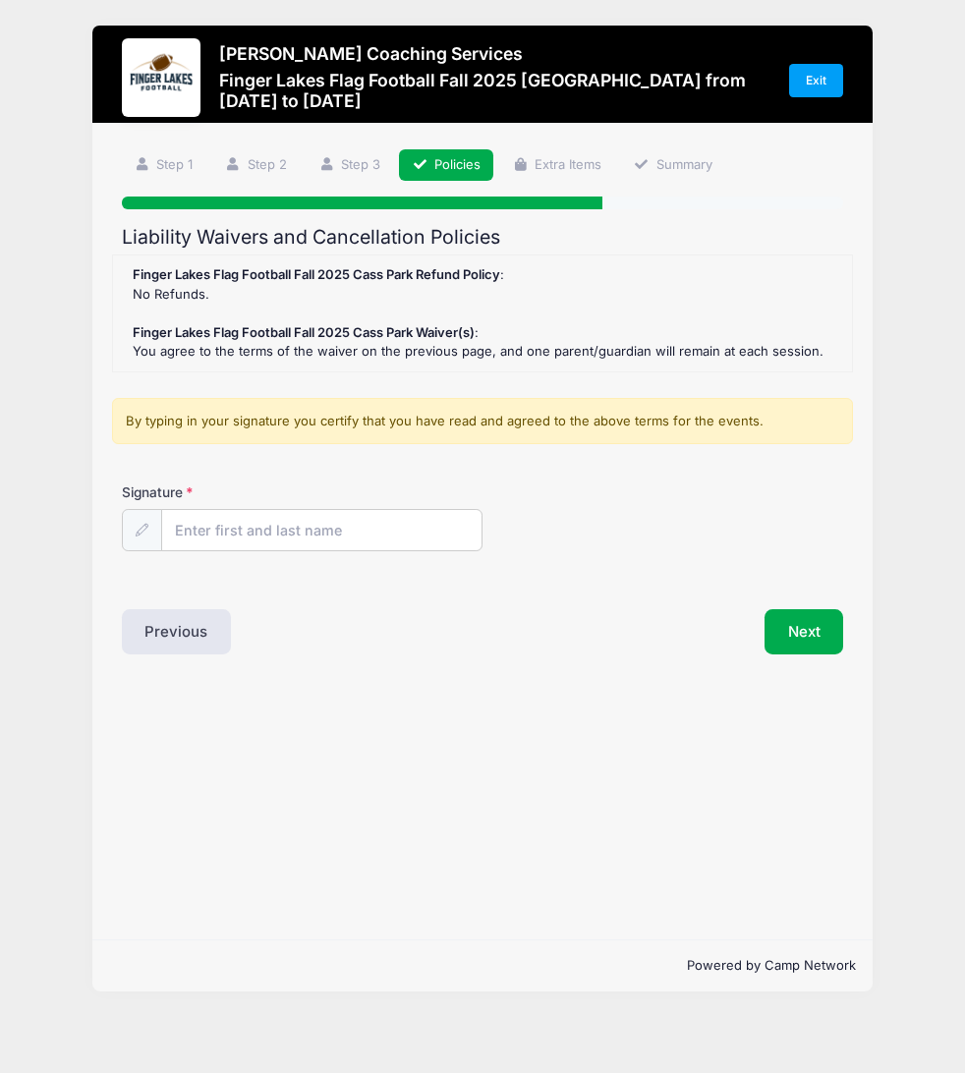
scroll to position [0, 0]
click at [348, 540] on input "Signature" at bounding box center [321, 531] width 319 height 42
type input "[PERSON_NAME]"
click at [819, 635] on button "Next" at bounding box center [804, 631] width 80 height 45
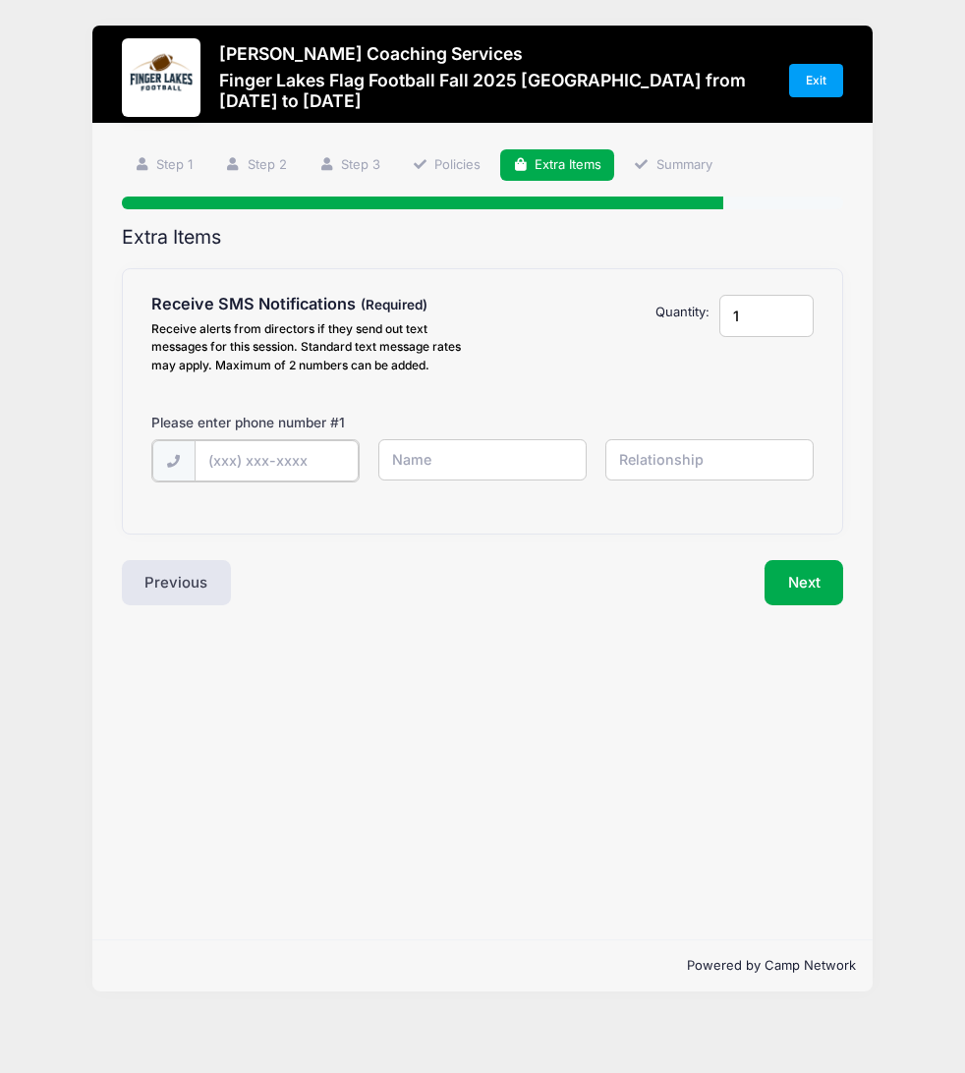
click at [335, 471] on input "text" at bounding box center [277, 461] width 164 height 42
type input "[PHONE_NUMBER]"
type input "[PERSON_NAME]"
type input "Father"
click at [756, 307] on input "1" at bounding box center [766, 316] width 94 height 42
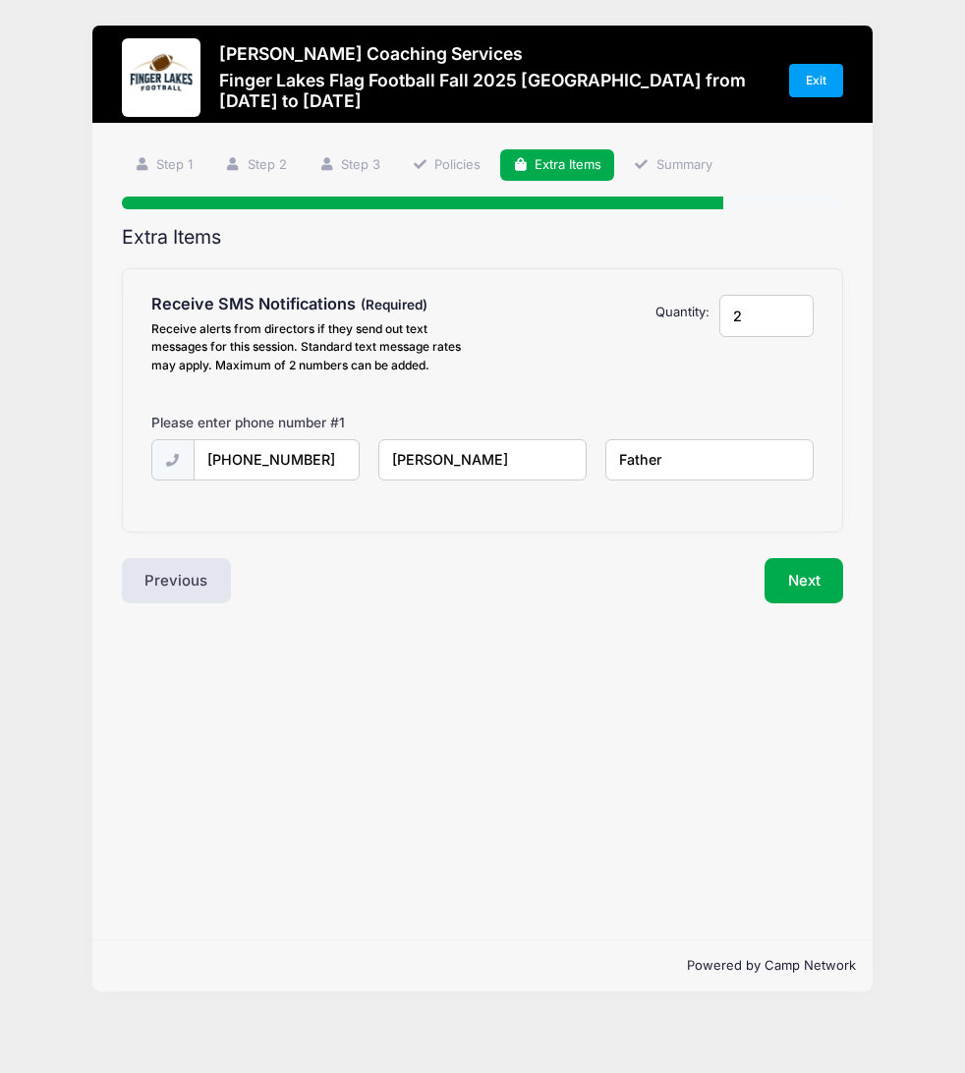
type input "2"
click at [787, 309] on input "2" at bounding box center [766, 316] width 94 height 42
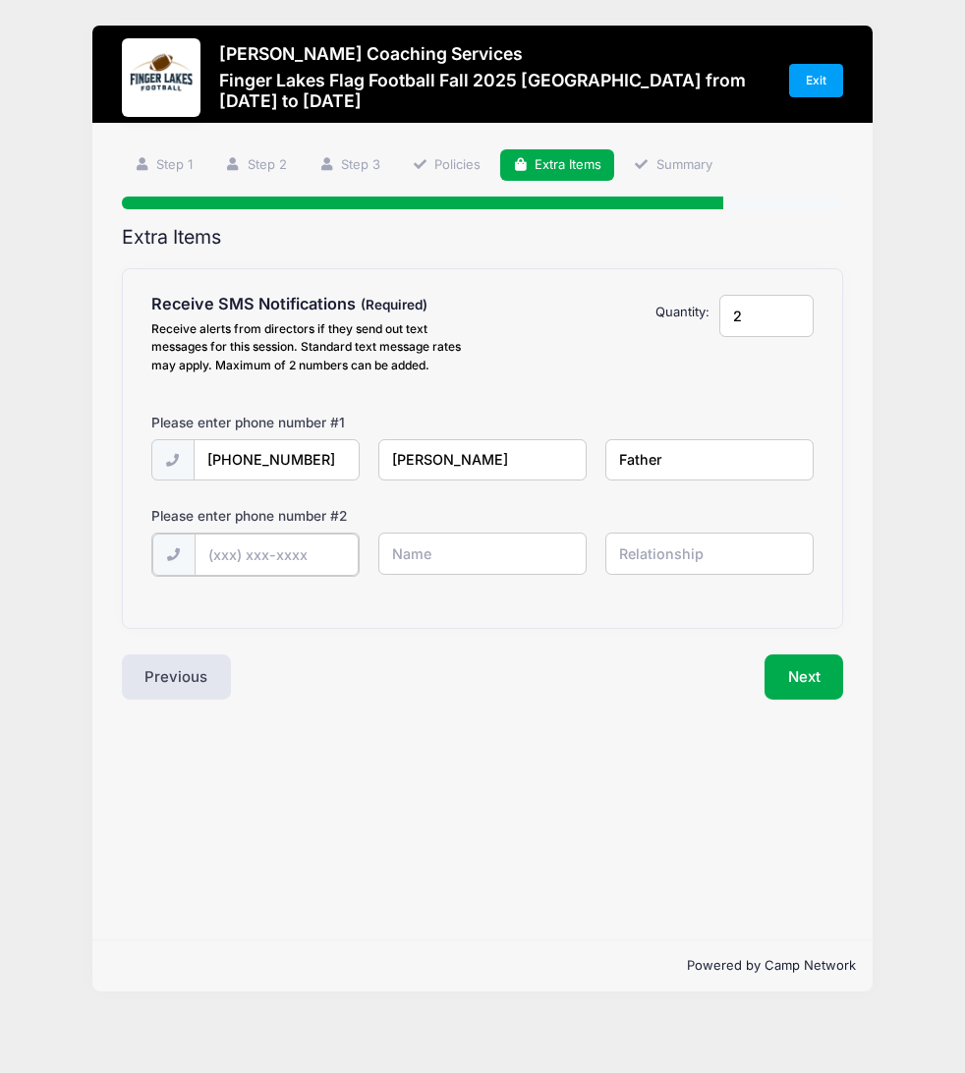
click at [282, 568] on input "text" at bounding box center [277, 554] width 164 height 42
type input "(573) 529-300"
type input "[PERSON_NAME]"
type input "Mother"
click at [838, 663] on button "Next" at bounding box center [804, 674] width 80 height 45
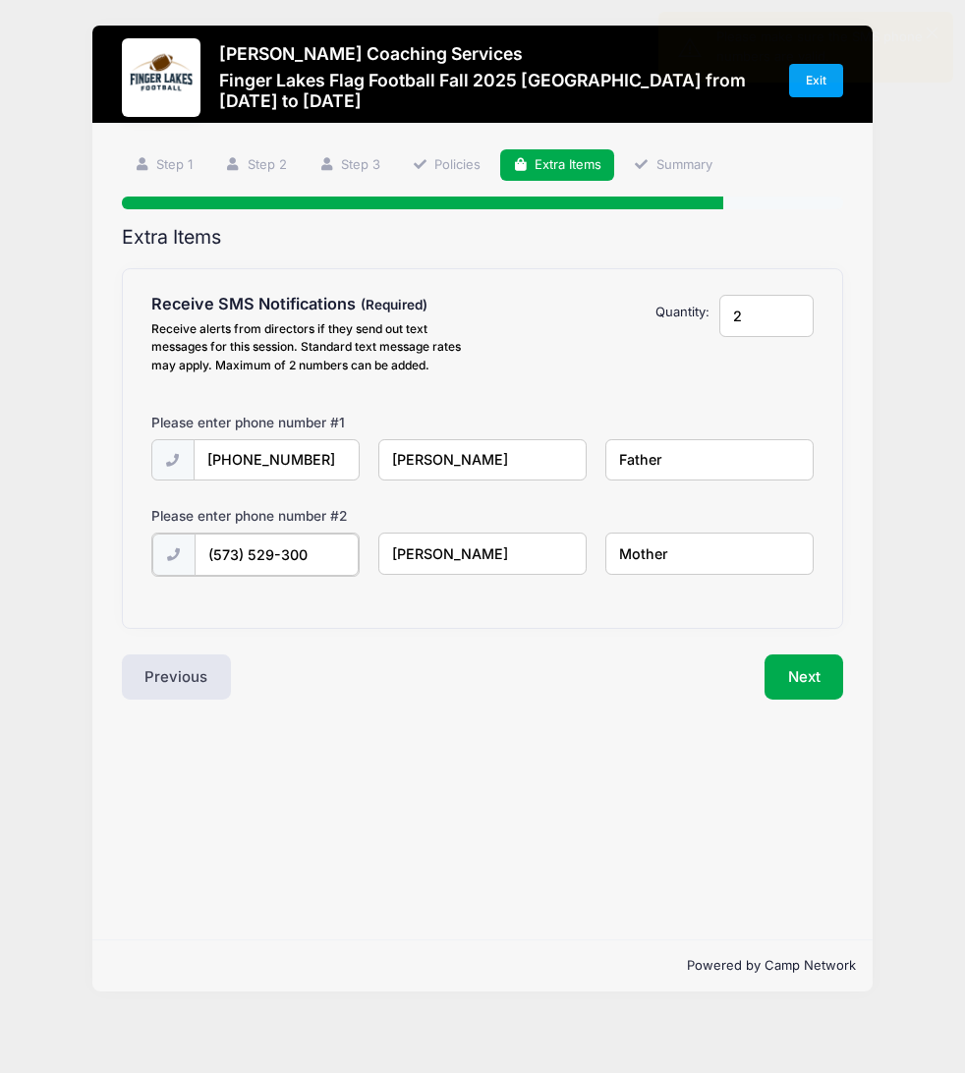
click at [342, 558] on input "(573) 529-300" at bounding box center [277, 554] width 164 height 42
type input "[PHONE_NUMBER]"
click at [800, 683] on button "Next" at bounding box center [804, 674] width 80 height 45
